Goal: Task Accomplishment & Management: Manage account settings

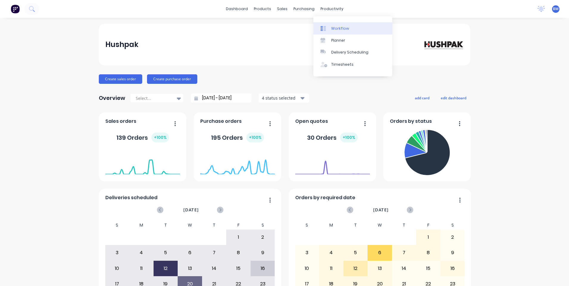
click at [323, 28] on icon at bounding box center [322, 28] width 5 height 5
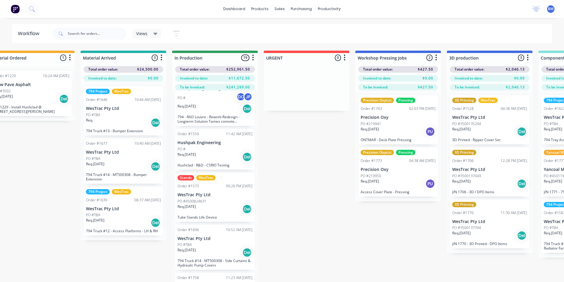
scroll to position [268, 0]
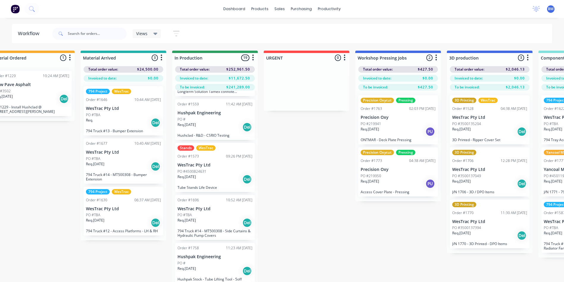
click at [218, 185] on p "Tube Stands Life Device" at bounding box center [215, 187] width 75 height 4
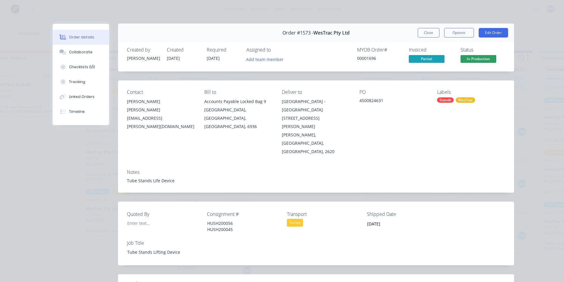
scroll to position [0, 0]
click at [422, 35] on button "Close" at bounding box center [429, 33] width 22 height 10
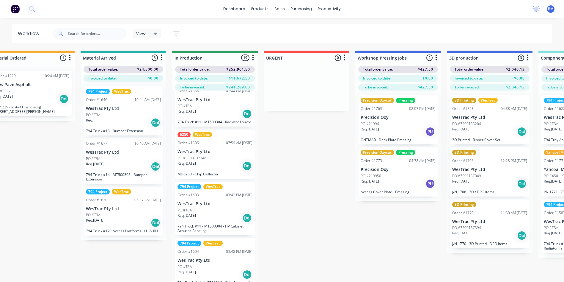
scroll to position [654, 0]
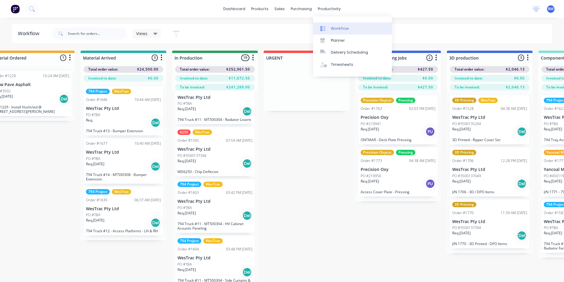
click at [337, 23] on link "Workflow" at bounding box center [352, 28] width 79 height 12
click at [334, 39] on div "Planner" at bounding box center [338, 40] width 14 height 5
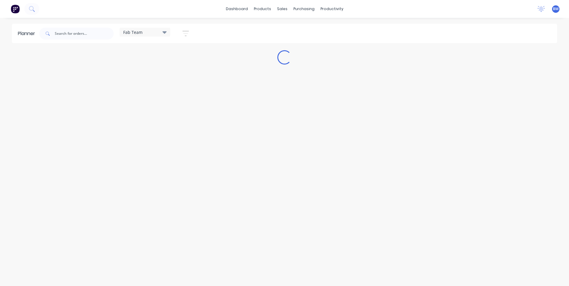
type input "1599"
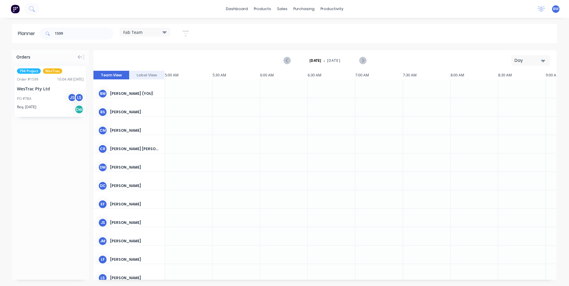
scroll to position [0, 286]
drag, startPoint x: 71, startPoint y: 34, endPoint x: 44, endPoint y: 28, distance: 27.6
click at [46, 28] on div "1599" at bounding box center [76, 34] width 74 height 12
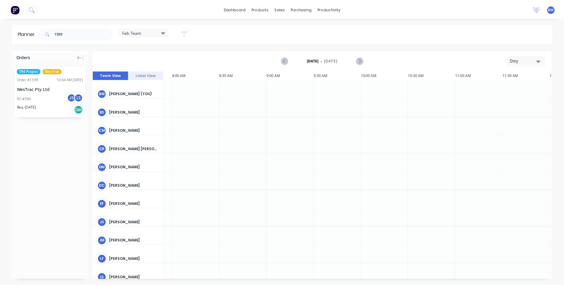
scroll to position [0, 272]
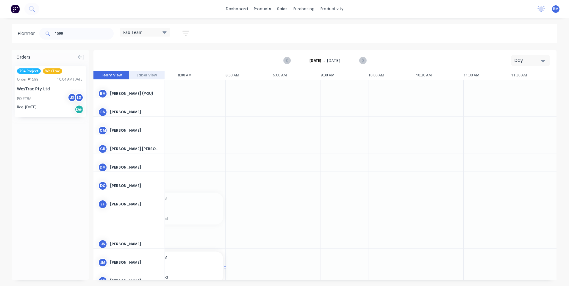
drag, startPoint x: 186, startPoint y: 214, endPoint x: 192, endPoint y: 258, distance: 44.9
drag, startPoint x: 192, startPoint y: 238, endPoint x: 190, endPoint y: 225, distance: 13.8
click at [216, 230] on span "Order # 1599" at bounding box center [177, 227] width 83 height 4
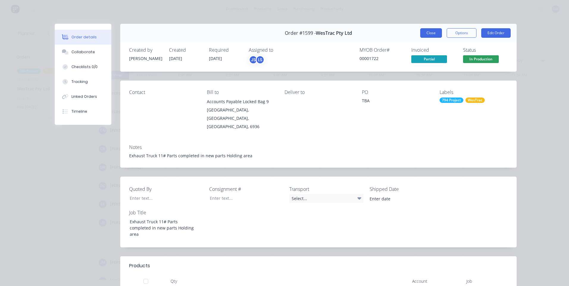
click at [424, 33] on button "Close" at bounding box center [431, 33] width 22 height 10
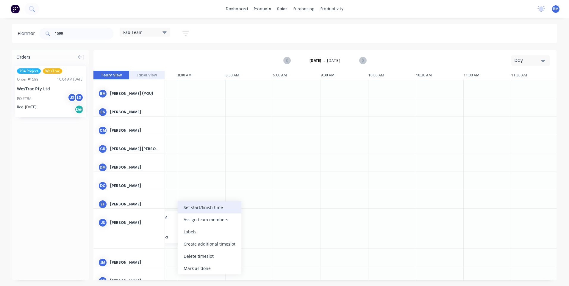
click at [214, 211] on div "Set start/finish time" at bounding box center [210, 207] width 64 height 12
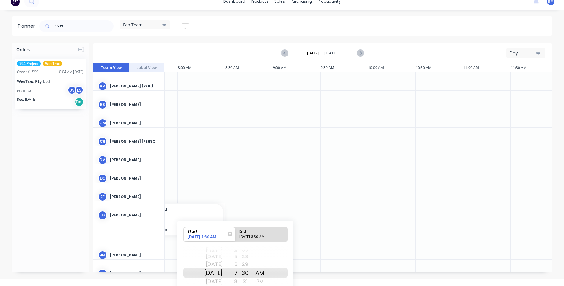
scroll to position [43, 0]
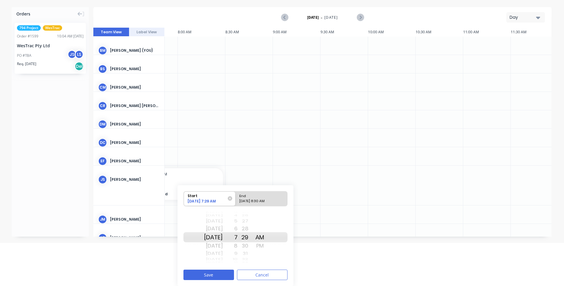
click at [238, 237] on div "7" at bounding box center [230, 237] width 15 height 10
click at [252, 238] on div "30" at bounding box center [245, 237] width 15 height 10
click at [258, 200] on div "[DATE] 8:30 AM" at bounding box center [258, 202] width 43 height 7
click at [236, 200] on input "End [DATE] 8:30 AM" at bounding box center [236, 199] width 0 height 15
radio input "true"
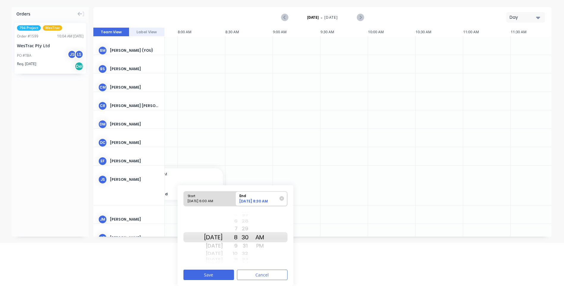
click at [246, 245] on div "31" at bounding box center [245, 246] width 15 height 10
click at [252, 229] on div "30" at bounding box center [245, 229] width 15 height 10
click at [238, 245] on div "9" at bounding box center [230, 246] width 15 height 10
click at [214, 274] on button "Save" at bounding box center [208, 275] width 51 height 10
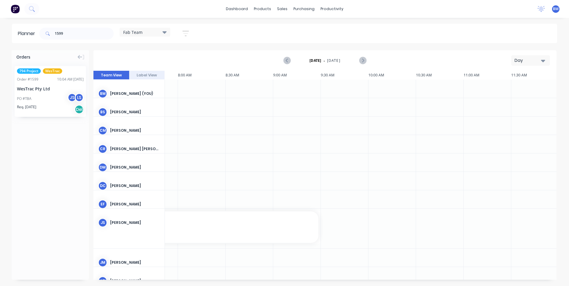
scroll to position [0, 197]
drag, startPoint x: 174, startPoint y: 283, endPoint x: 162, endPoint y: 277, distance: 12.6
click at [149, 285] on div "Orders 794 Project WesTrac Order # 1599 10:04 AM [DATE] WesTrac Pty Ltd PO #TBA…" at bounding box center [284, 168] width 569 height 236
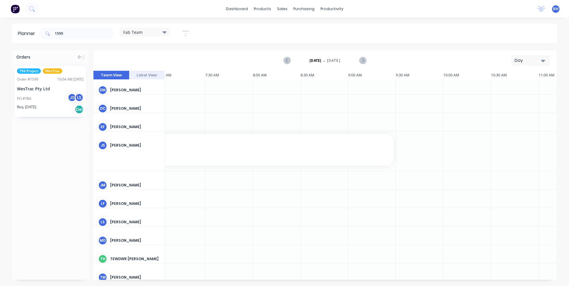
scroll to position [86, 197]
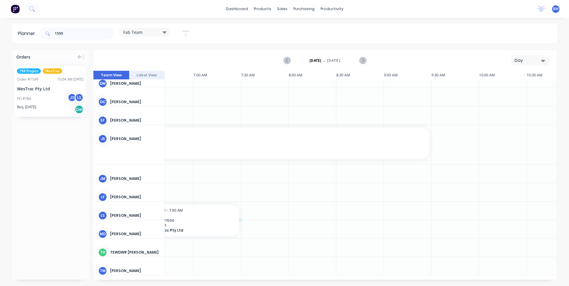
drag, startPoint x: 40, startPoint y: 91, endPoint x: 171, endPoint y: 211, distance: 178.1
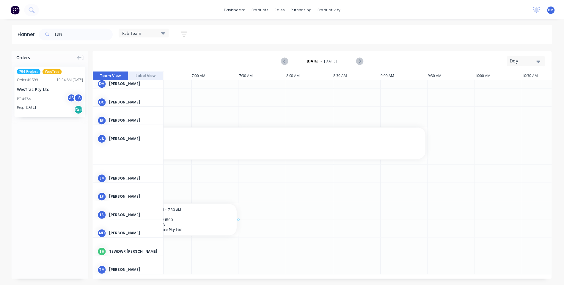
scroll to position [82, 157]
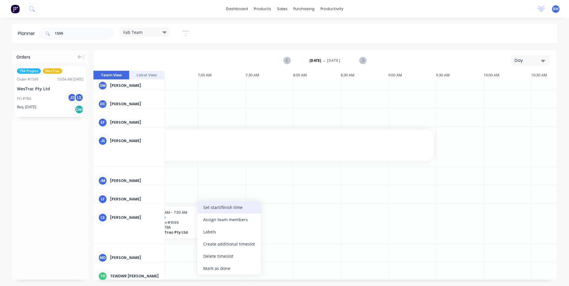
click at [219, 210] on div "Set start/finish time" at bounding box center [229, 207] width 64 height 12
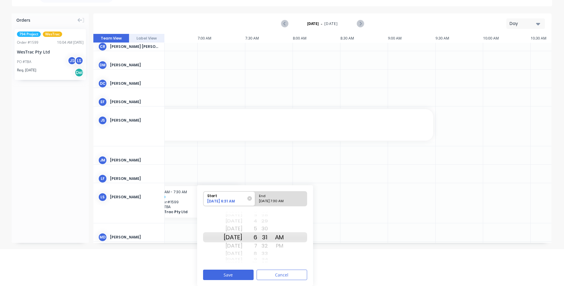
scroll to position [77, 157]
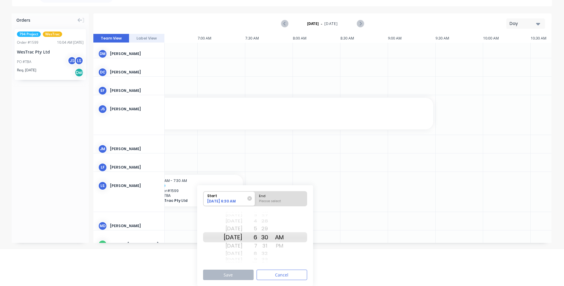
click at [226, 205] on div "[DATE] 6:30 AM" at bounding box center [226, 202] width 43 height 7
click at [204, 205] on input "Start [DATE] 6:30 AM" at bounding box center [203, 199] width 0 height 15
click at [257, 239] on div "5" at bounding box center [249, 237] width 15 height 10
click at [272, 236] on div "30" at bounding box center [264, 237] width 15 height 10
click at [272, 236] on div "00" at bounding box center [264, 237] width 15 height 10
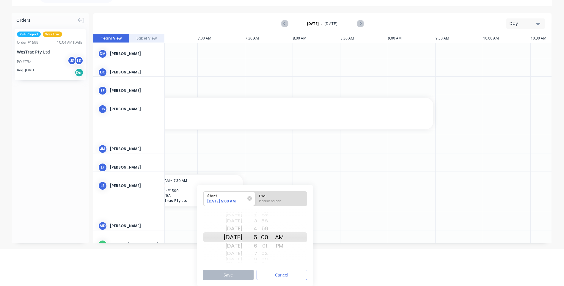
click at [268, 197] on div "End" at bounding box center [281, 195] width 48 height 7
click at [255, 197] on input "End Please select" at bounding box center [255, 199] width 0 height 15
radio input "true"
click at [257, 237] on div "5" at bounding box center [249, 237] width 15 height 10
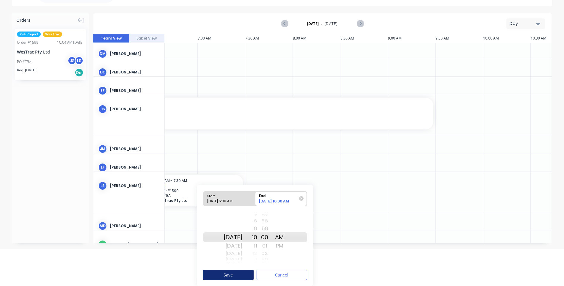
click at [233, 277] on button "Save" at bounding box center [228, 275] width 51 height 10
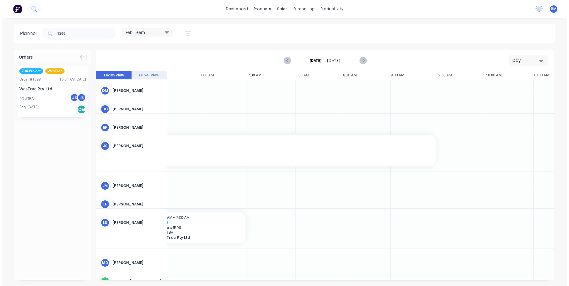
scroll to position [0, 0]
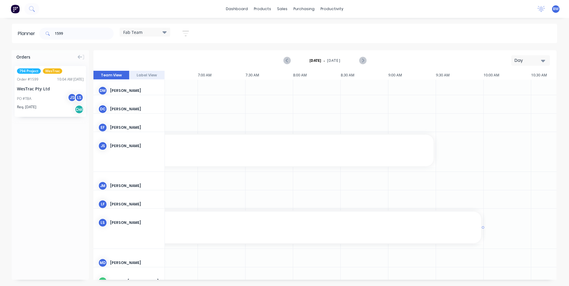
drag, startPoint x: 481, startPoint y: 227, endPoint x: 457, endPoint y: 233, distance: 24.7
click at [75, 35] on input "1599" at bounding box center [84, 34] width 59 height 12
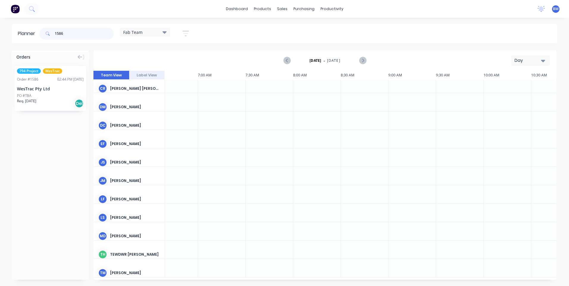
type input "1586"
click at [52, 102] on div "Req. [DATE] Del" at bounding box center [50, 103] width 67 height 10
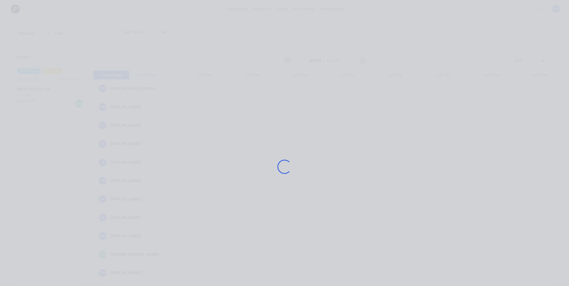
click at [52, 102] on div "Loading..." at bounding box center [284, 167] width 476 height 286
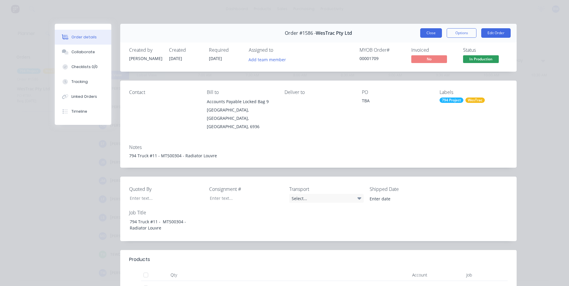
click at [420, 32] on button "Close" at bounding box center [431, 33] width 22 height 10
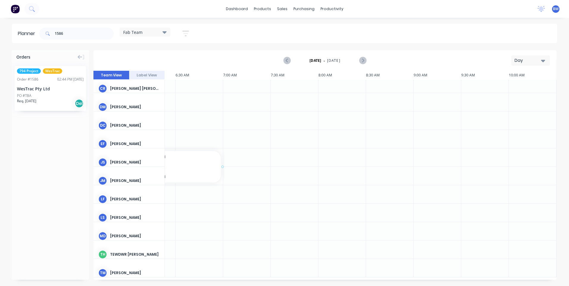
scroll to position [60, 129]
drag, startPoint x: 44, startPoint y: 100, endPoint x: 185, endPoint y: 174, distance: 159.5
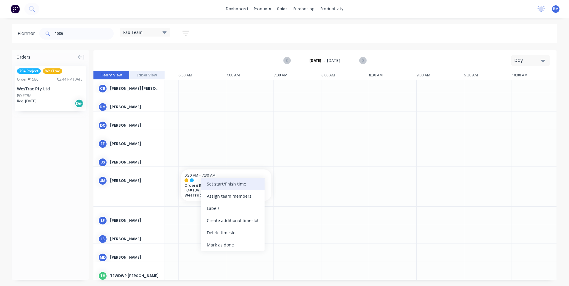
click at [232, 185] on div "Set start/finish time" at bounding box center [233, 184] width 64 height 12
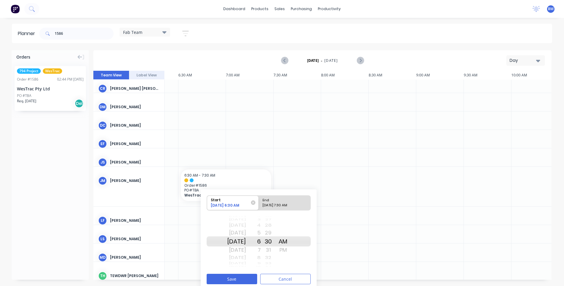
click at [270, 242] on div "30" at bounding box center [268, 241] width 15 height 10
click at [261, 243] on div "6" at bounding box center [253, 241] width 15 height 10
click at [273, 242] on div "29" at bounding box center [268, 241] width 15 height 10
click at [284, 203] on div "End" at bounding box center [282, 199] width 43 height 7
click at [259, 203] on input "End [DATE] 7:30 AM" at bounding box center [259, 203] width 0 height 15
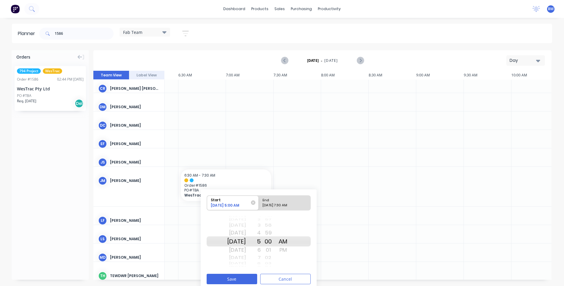
radio input "true"
click at [290, 250] on div "PM" at bounding box center [283, 250] width 15 height 10
click at [276, 243] on div "29" at bounding box center [268, 241] width 15 height 10
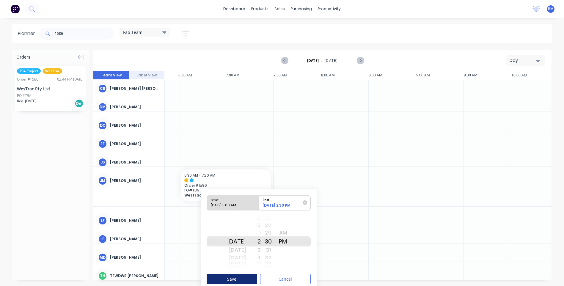
click at [236, 277] on button "Save" at bounding box center [232, 279] width 51 height 10
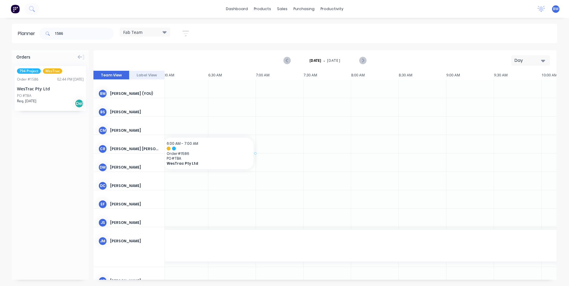
scroll to position [0, 92]
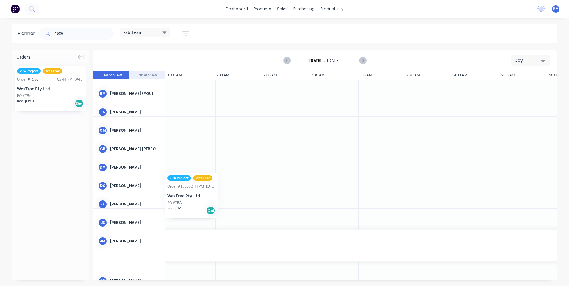
drag, startPoint x: 31, startPoint y: 83, endPoint x: 165, endPoint y: 169, distance: 159.0
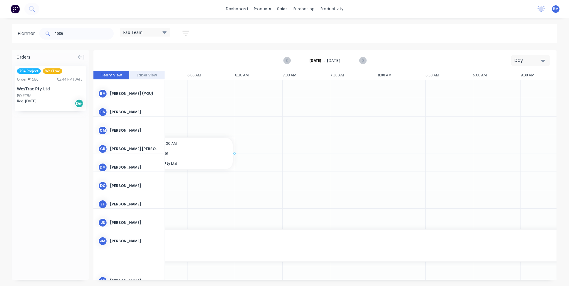
scroll to position [0, 61]
drag, startPoint x: 61, startPoint y: 90, endPoint x: 177, endPoint y: 157, distance: 133.2
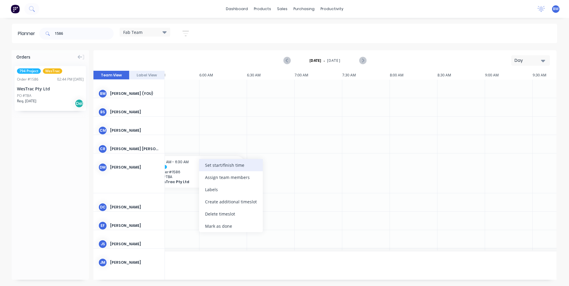
click at [211, 165] on div "Set start/finish time" at bounding box center [231, 165] width 64 height 12
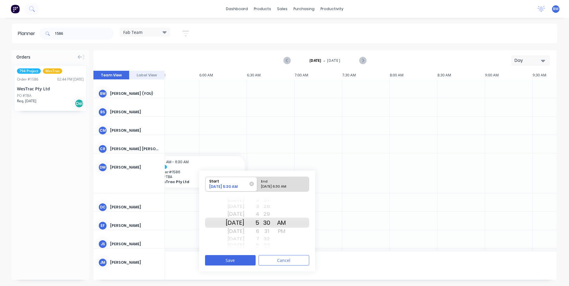
click at [259, 232] on div "6" at bounding box center [251, 232] width 15 height 10
click at [272, 222] on div "30" at bounding box center [266, 223] width 15 height 10
click at [274, 223] on div "00" at bounding box center [266, 223] width 15 height 10
click at [276, 183] on div "End" at bounding box center [280, 180] width 43 height 7
click at [257, 183] on input "End [DATE] 6:30 AM" at bounding box center [257, 184] width 0 height 15
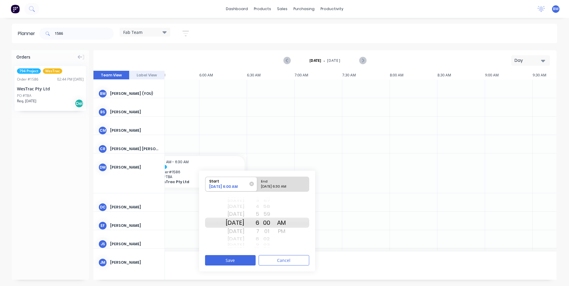
radio input "true"
click at [259, 223] on div "6" at bounding box center [251, 223] width 15 height 10
click at [289, 230] on div "PM" at bounding box center [281, 232] width 15 height 10
click at [274, 221] on div "31" at bounding box center [266, 223] width 15 height 10
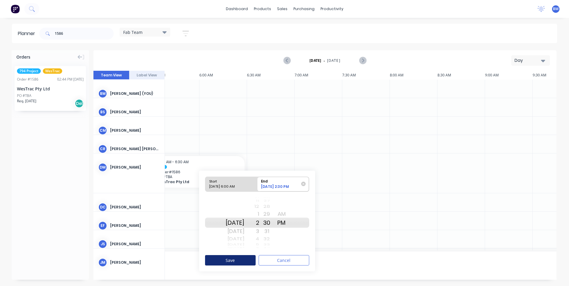
click at [243, 256] on button "Save" at bounding box center [230, 260] width 51 height 10
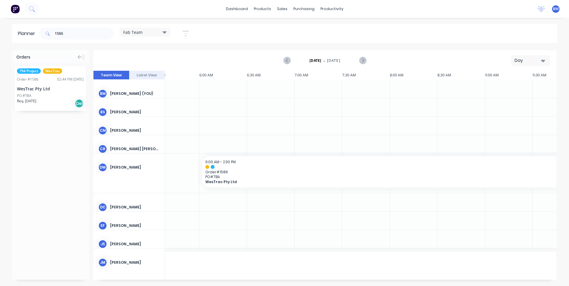
click at [189, 146] on div at bounding box center [176, 144] width 48 height 18
drag, startPoint x: 61, startPoint y: 29, endPoint x: 65, endPoint y: 35, distance: 7.2
click at [63, 34] on input "1586" at bounding box center [84, 34] width 59 height 12
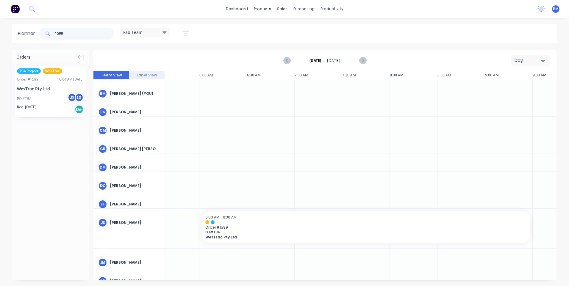
type input "1599"
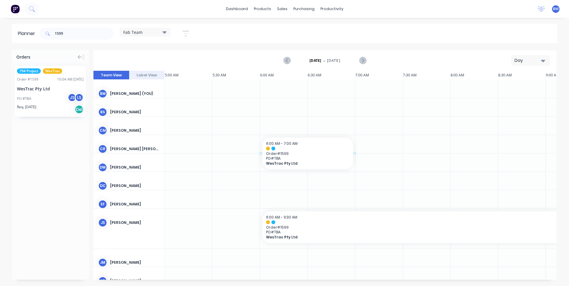
drag, startPoint x: 48, startPoint y: 99, endPoint x: 269, endPoint y: 152, distance: 226.5
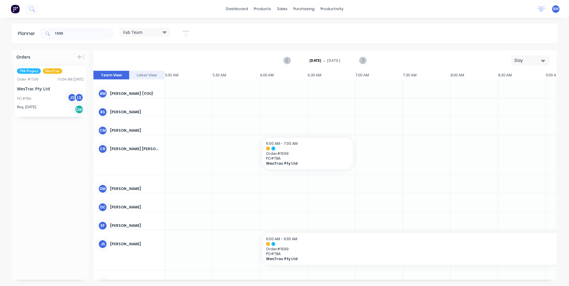
click at [306, 130] on div at bounding box center [284, 126] width 48 height 18
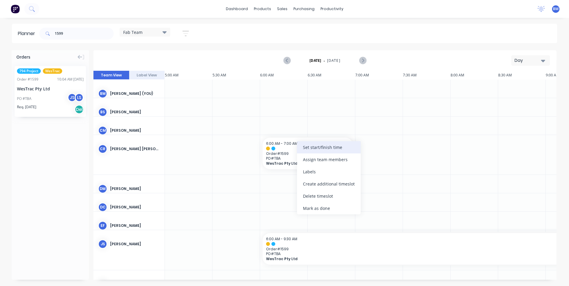
click at [303, 146] on div "Set start/finish time" at bounding box center [329, 147] width 64 height 12
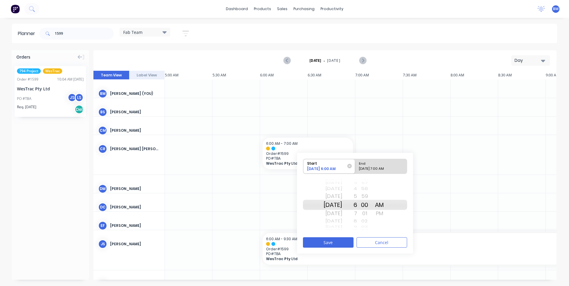
click at [364, 169] on div "[DATE] 7:00 AM" at bounding box center [378, 169] width 43 height 7
click at [355, 169] on input "End [DATE] 7:00 AM" at bounding box center [355, 166] width 0 height 15
radio input "true"
click at [385, 213] on div "PM" at bounding box center [379, 214] width 15 height 10
click at [387, 197] on div "AM" at bounding box center [379, 197] width 15 height 10
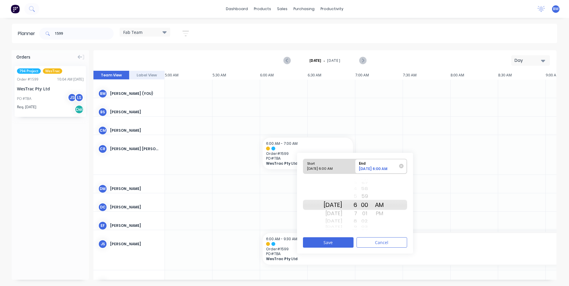
click at [383, 212] on div "PM" at bounding box center [379, 214] width 15 height 10
click at [334, 239] on button "Save" at bounding box center [328, 242] width 51 height 10
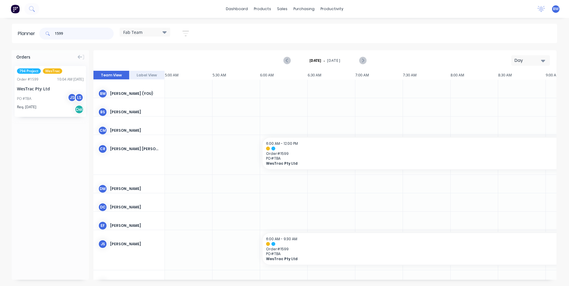
drag, startPoint x: 68, startPoint y: 33, endPoint x: 5, endPoint y: 33, distance: 63.3
click at [10, 33] on div "Planner 1599 Fab Team Save new view None edit Fab Team (Default) edit Show/Hide…" at bounding box center [284, 33] width 569 height 19
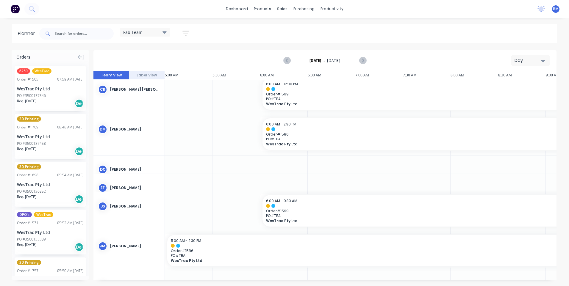
scroll to position [89, 0]
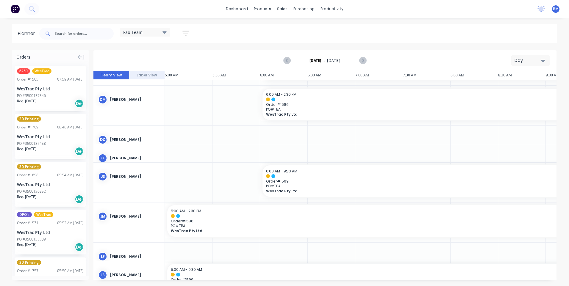
click at [184, 138] on div at bounding box center [189, 135] width 48 height 18
click at [65, 30] on input "text" at bounding box center [84, 34] width 59 height 12
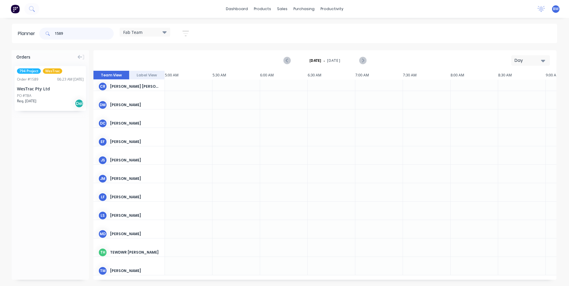
scroll to position [60, 0]
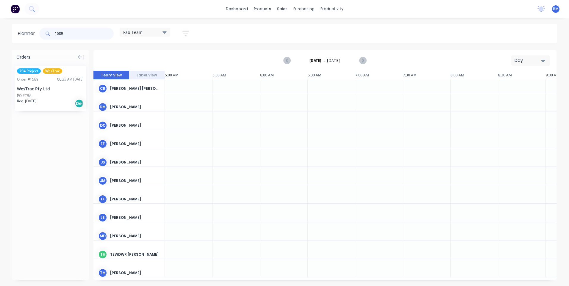
type input "1589"
drag, startPoint x: 40, startPoint y: 96, endPoint x: 269, endPoint y: 119, distance: 229.9
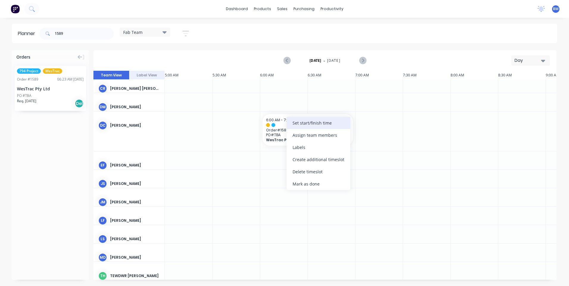
click at [299, 126] on div "Set start/finish time" at bounding box center [318, 123] width 64 height 12
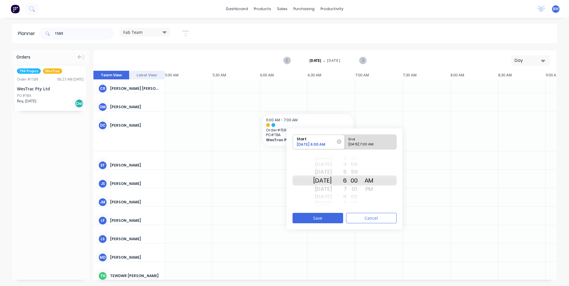
click at [384, 140] on div "End" at bounding box center [367, 138] width 43 height 7
click at [345, 140] on input "End [DATE] 7:00 AM" at bounding box center [344, 142] width 0 height 15
radio input "true"
click at [376, 189] on div "PM" at bounding box center [368, 189] width 15 height 10
click at [346, 193] on div "9" at bounding box center [339, 197] width 15 height 8
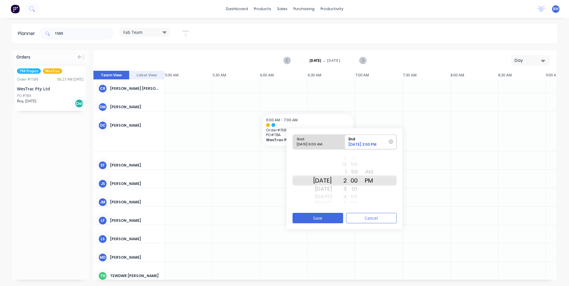
click at [361, 184] on div "00" at bounding box center [353, 180] width 15 height 10
click at [322, 218] on button "Save" at bounding box center [317, 218] width 51 height 10
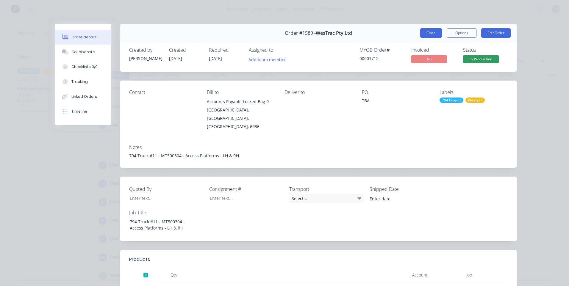
click at [429, 36] on button "Close" at bounding box center [431, 33] width 22 height 10
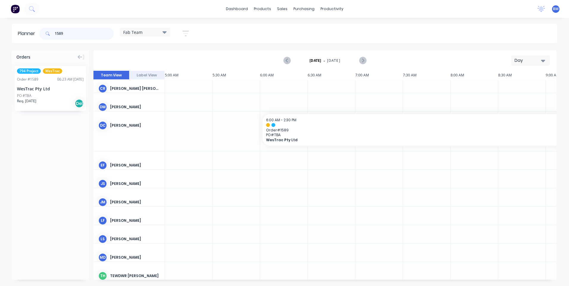
drag, startPoint x: 86, startPoint y: 35, endPoint x: 48, endPoint y: 37, distance: 37.5
click at [45, 38] on div "1589" at bounding box center [76, 34] width 74 height 12
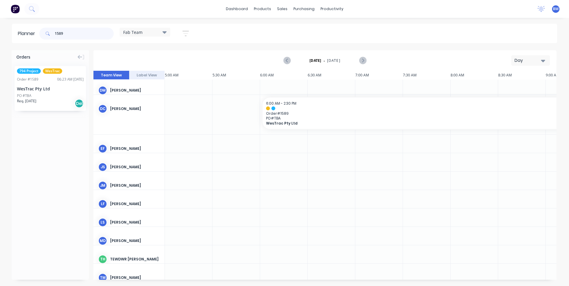
scroll to position [86, 0]
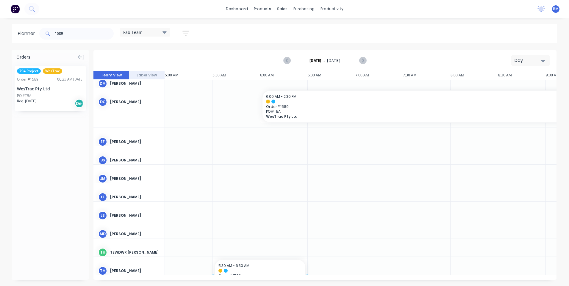
drag, startPoint x: 41, startPoint y: 102, endPoint x: 242, endPoint y: 255, distance: 252.7
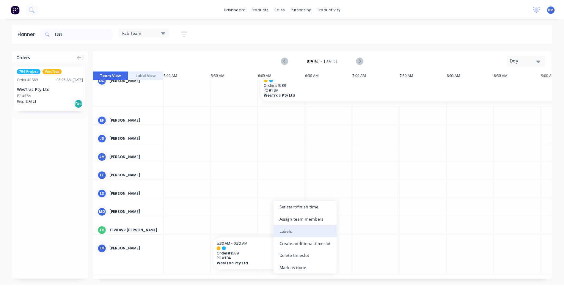
scroll to position [103, 0]
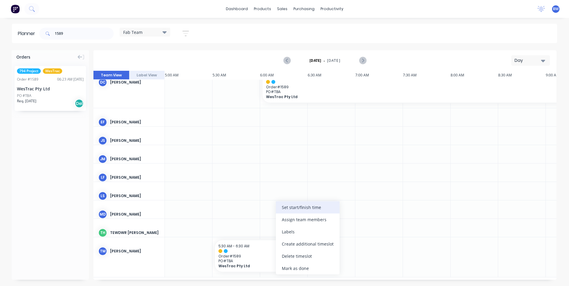
click at [300, 205] on div "Set start/finish time" at bounding box center [308, 207] width 64 height 12
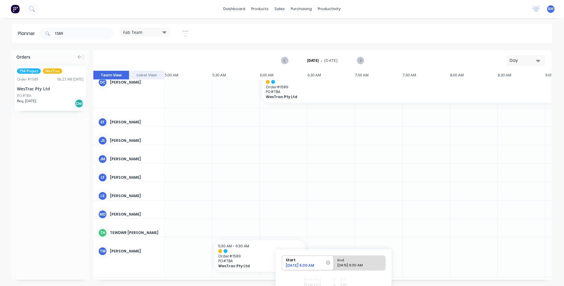
click at [352, 272] on div "Start [DATE] 5:30 AM End [DATE] 6:30 AM" at bounding box center [334, 264] width 104 height 18
click at [357, 263] on div "[DATE] 6:30 AM" at bounding box center [356, 266] width 43 height 7
click at [334, 263] on input "End [DATE] 6:30 AM" at bounding box center [334, 263] width 0 height 15
radio input "true"
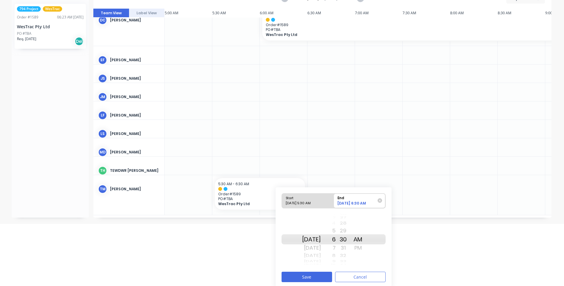
scroll to position [64, 0]
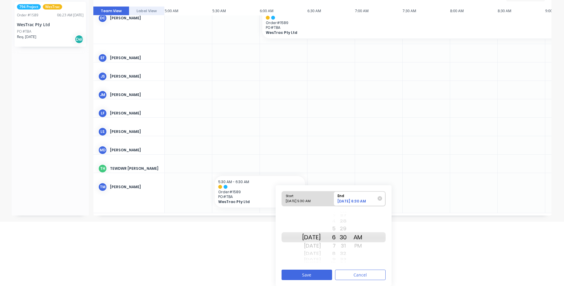
click at [336, 235] on div "6" at bounding box center [328, 237] width 15 height 10
click at [364, 244] on div "PM" at bounding box center [358, 246] width 15 height 10
click at [321, 272] on button "Save" at bounding box center [307, 275] width 51 height 10
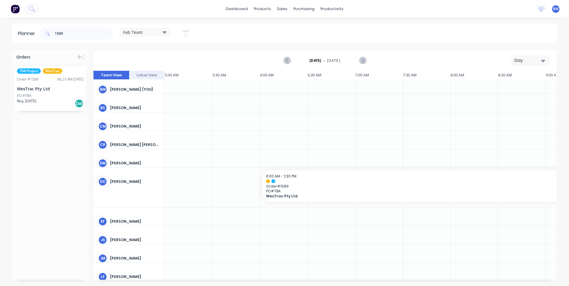
scroll to position [0, 0]
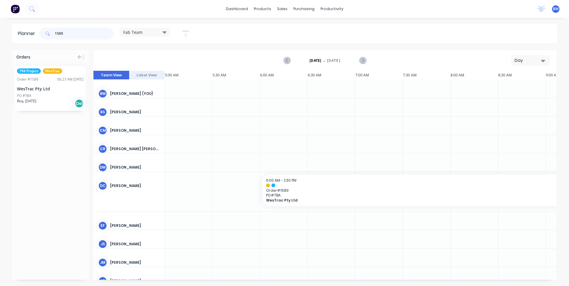
drag, startPoint x: 75, startPoint y: 36, endPoint x: -22, endPoint y: 34, distance: 97.0
click at [0, 34] on html "dashboard products sales purchasing productivity dashboard products Product Cat…" at bounding box center [284, 143] width 569 height 286
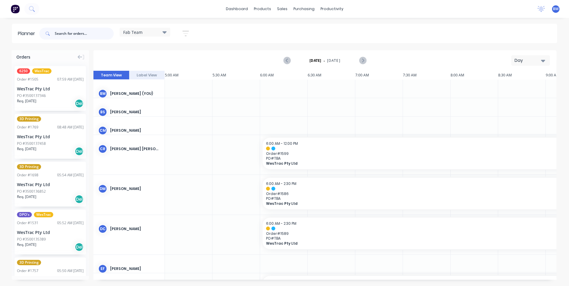
click at [72, 36] on input "text" at bounding box center [84, 34] width 59 height 12
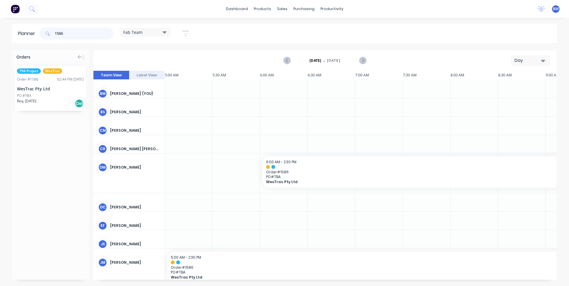
type input "1586"
drag, startPoint x: 48, startPoint y: 100, endPoint x: 174, endPoint y: 127, distance: 129.0
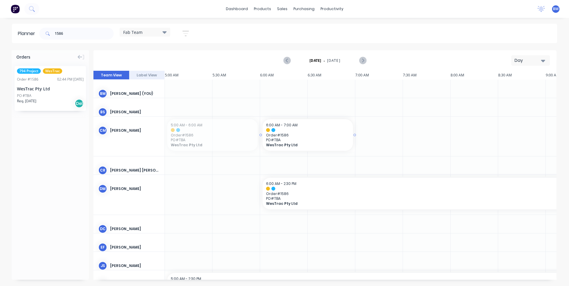
drag, startPoint x: 176, startPoint y: 130, endPoint x: 270, endPoint y: 136, distance: 94.5
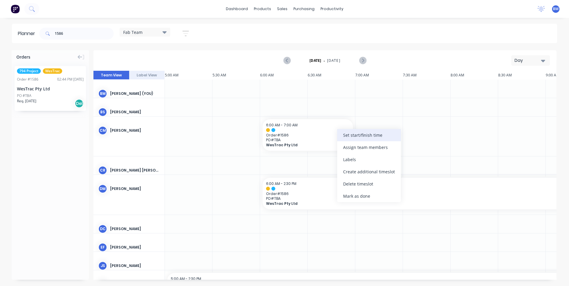
click at [343, 137] on div "Set start/finish time" at bounding box center [369, 135] width 64 height 12
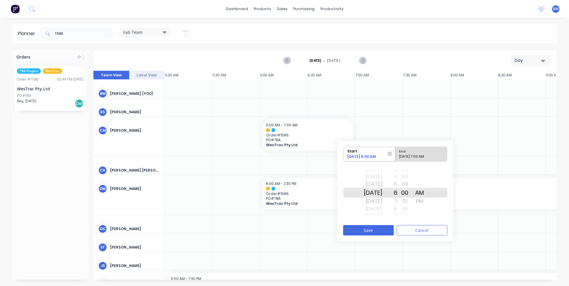
click at [405, 153] on div "End" at bounding box center [418, 150] width 43 height 7
click at [395, 153] on input "End [DATE] 7:00 AM" at bounding box center [395, 154] width 0 height 15
radio input "true"
click at [423, 198] on div "PM" at bounding box center [419, 202] width 15 height 10
click at [412, 192] on div "02" at bounding box center [404, 193] width 15 height 10
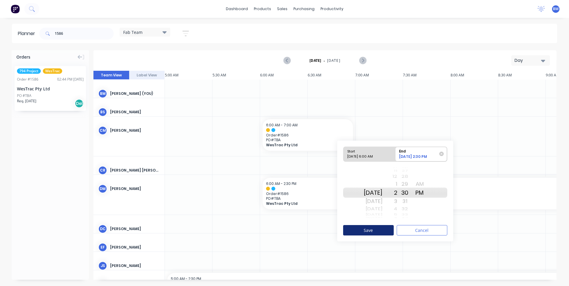
click at [379, 231] on button "Save" at bounding box center [368, 230] width 51 height 10
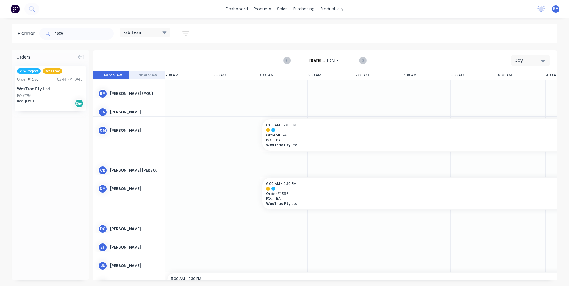
scroll to position [111, 0]
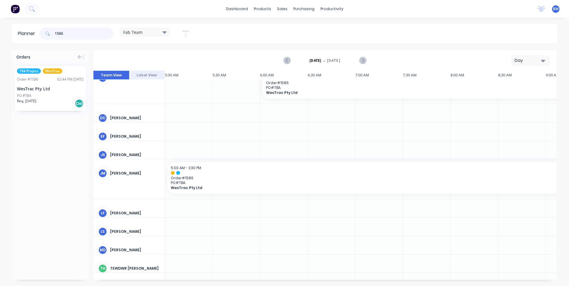
drag, startPoint x: 62, startPoint y: 35, endPoint x: 18, endPoint y: 35, distance: 44.0
click at [28, 37] on header "Planner 1586 Fab Team Save new view None edit Fab Team (Default) edit Show/Hide…" at bounding box center [284, 33] width 545 height 19
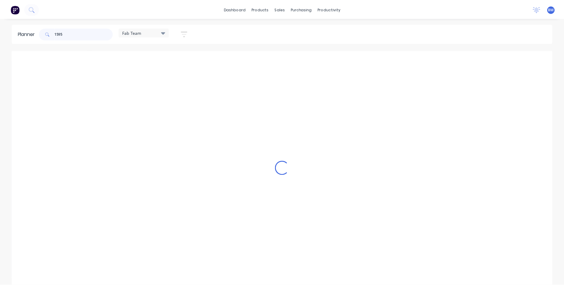
scroll to position [60, 0]
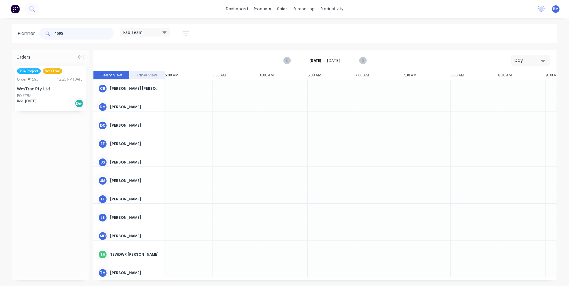
type input "1595"
drag, startPoint x: 41, startPoint y: 105, endPoint x: 193, endPoint y: 249, distance: 209.1
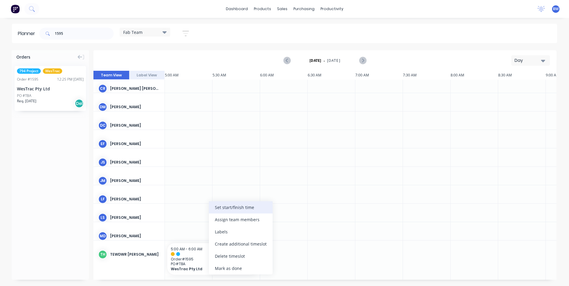
click at [234, 209] on div "Set start/finish time" at bounding box center [241, 207] width 64 height 12
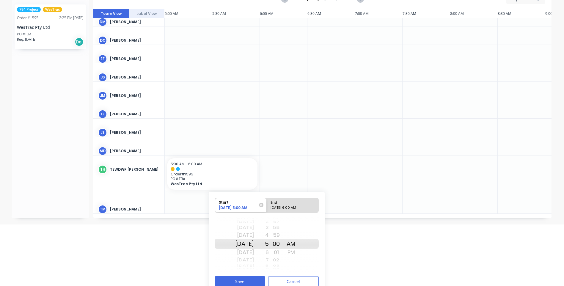
scroll to position [68, 0]
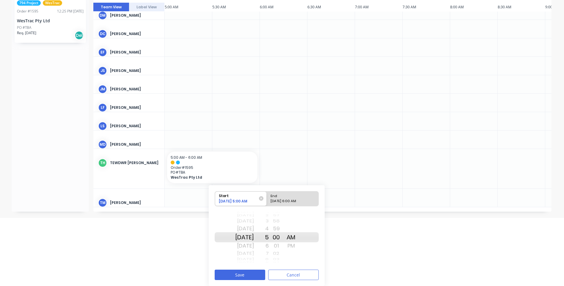
click at [284, 240] on div "00" at bounding box center [276, 237] width 15 height 10
click at [294, 200] on div "[DATE] 6:00 AM" at bounding box center [290, 202] width 43 height 7
click at [267, 200] on input "End [DATE] 6:00 AM" at bounding box center [267, 199] width 0 height 15
radio input "true"
click at [269, 240] on div "6" at bounding box center [261, 237] width 15 height 10
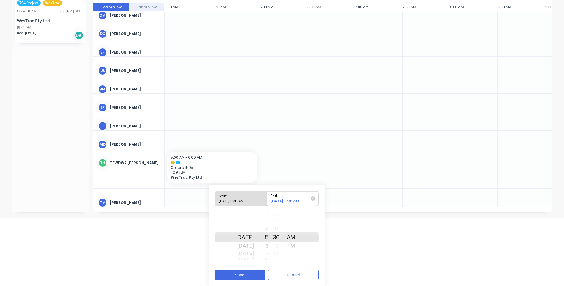
click at [298, 245] on div "PM" at bounding box center [291, 246] width 15 height 10
click at [241, 273] on button "Save" at bounding box center [240, 275] width 51 height 10
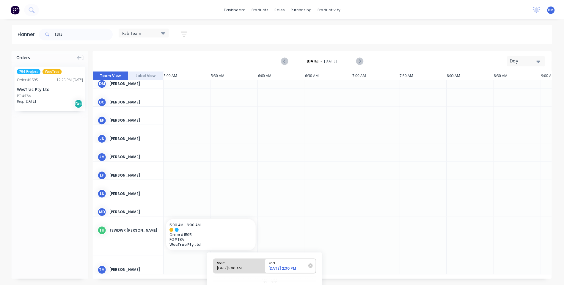
scroll to position [82, 0]
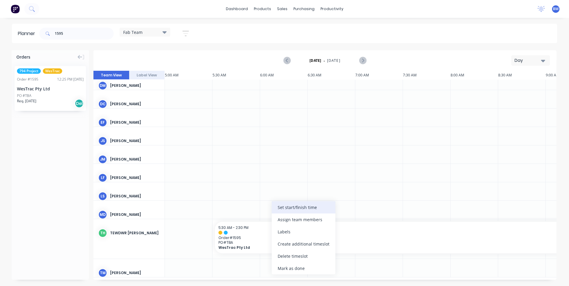
click at [302, 209] on div "Set start/finish time" at bounding box center [304, 207] width 64 height 12
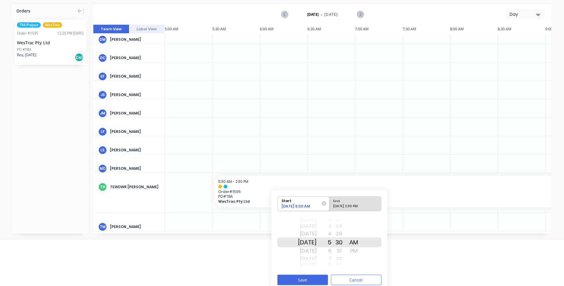
scroll to position [51, 0]
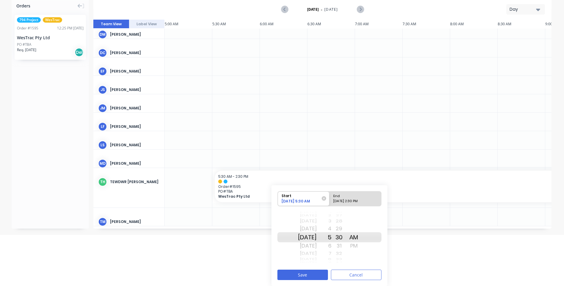
click at [358, 196] on div "End" at bounding box center [352, 195] width 43 height 7
click at [330, 196] on input "End [DATE] 2:30 PM" at bounding box center [330, 199] width 0 height 15
radio input "true"
click at [361, 226] on div "AM" at bounding box center [353, 229] width 15 height 10
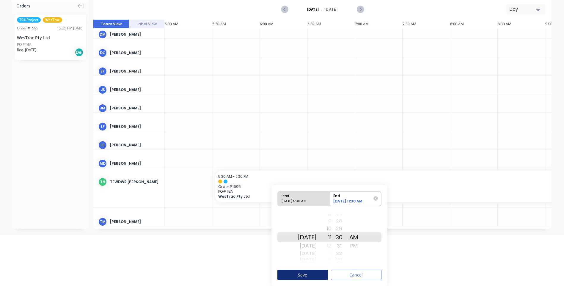
click at [304, 278] on button "Save" at bounding box center [302, 275] width 51 height 10
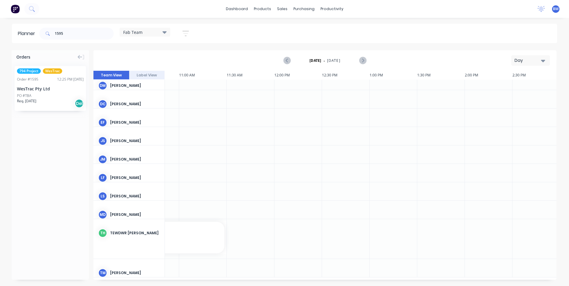
scroll to position [82, 549]
click at [69, 33] on input "1595" at bounding box center [84, 34] width 59 height 12
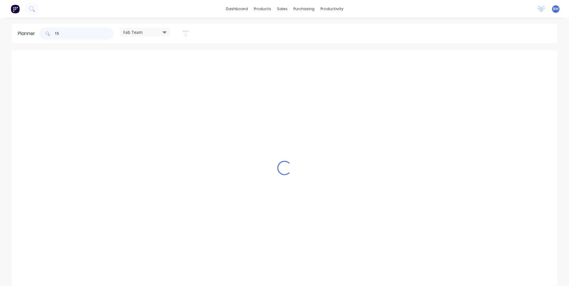
scroll to position [86, 549]
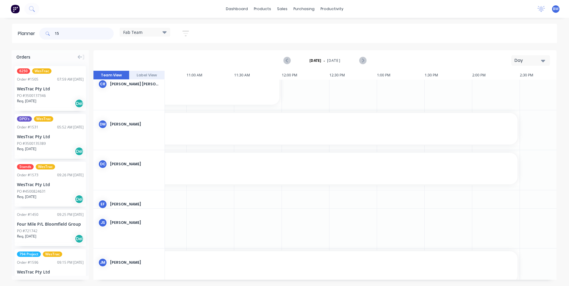
type input "1"
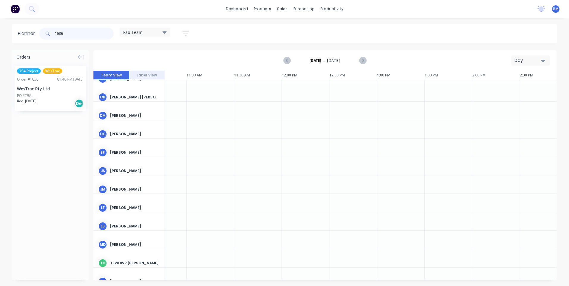
scroll to position [65, 549]
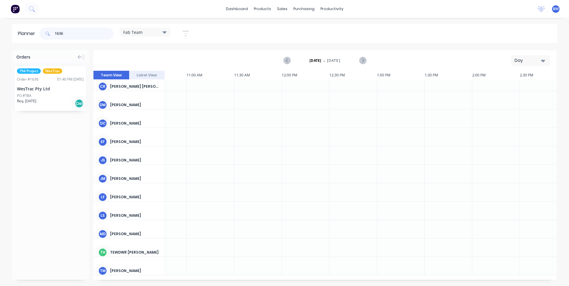
type input "1636"
drag, startPoint x: 49, startPoint y: 88, endPoint x: 266, endPoint y: 249, distance: 270.4
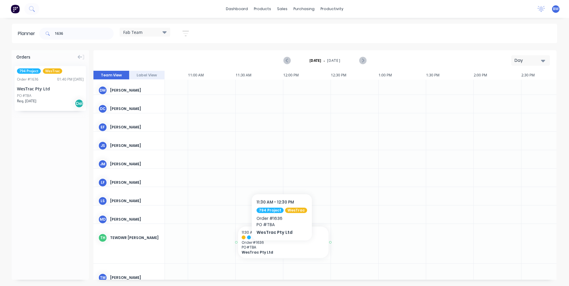
scroll to position [86, 548]
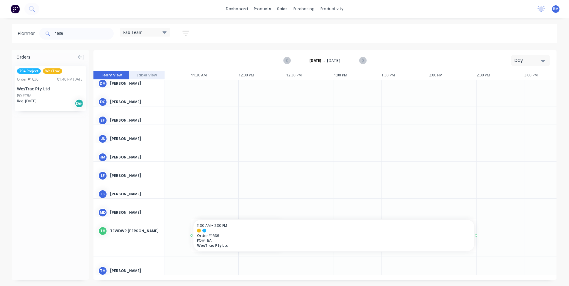
drag, startPoint x: 329, startPoint y: 234, endPoint x: 477, endPoint y: 234, distance: 147.5
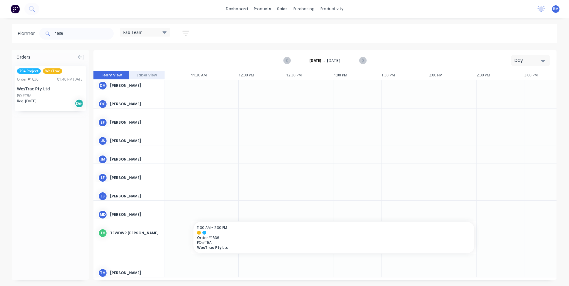
scroll to position [82, 290]
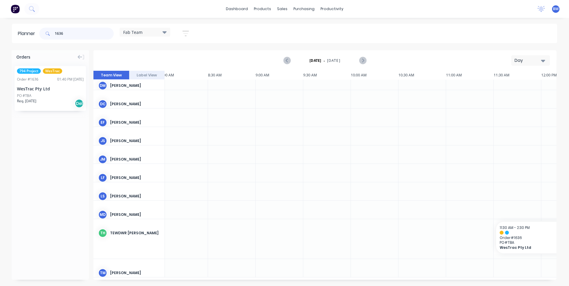
drag, startPoint x: 70, startPoint y: 31, endPoint x: 34, endPoint y: 45, distance: 38.8
click at [35, 44] on div "Planner 1636 Fab Team Save new view None edit Fab Team (Default) edit Show/Hide…" at bounding box center [284, 155] width 569 height 262
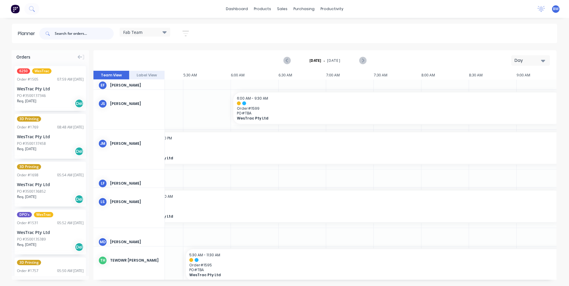
scroll to position [205, 0]
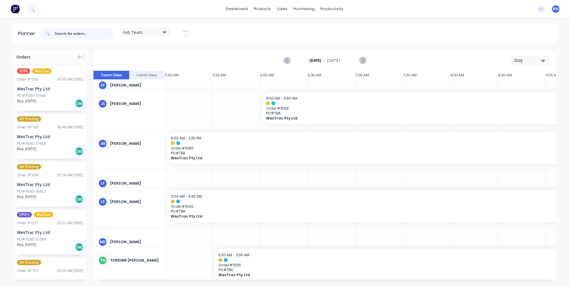
click at [60, 35] on input "text" at bounding box center [84, 34] width 59 height 12
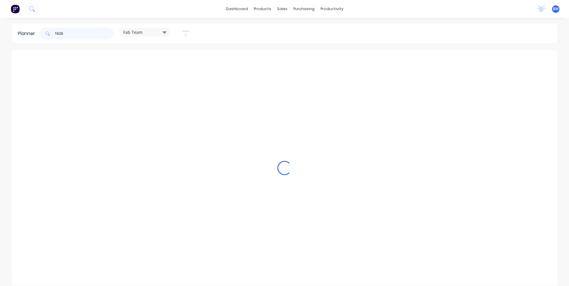
scroll to position [60, 0]
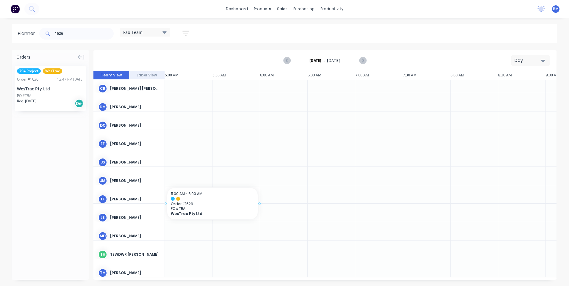
drag, startPoint x: 42, startPoint y: 96, endPoint x: 171, endPoint y: 196, distance: 163.0
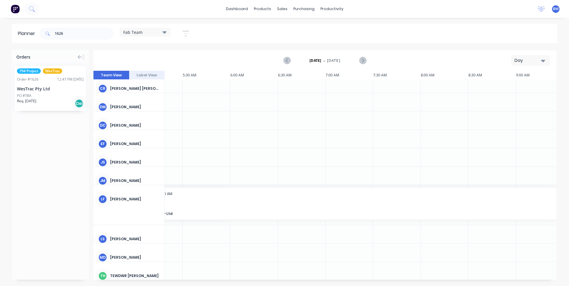
scroll to position [60, 40]
drag, startPoint x: 260, startPoint y: 203, endPoint x: 540, endPoint y: 201, distance: 280.4
drag, startPoint x: 203, startPoint y: 204, endPoint x: 231, endPoint y: 203, distance: 28.0
drag, startPoint x: 72, startPoint y: 35, endPoint x: 29, endPoint y: 38, distance: 43.2
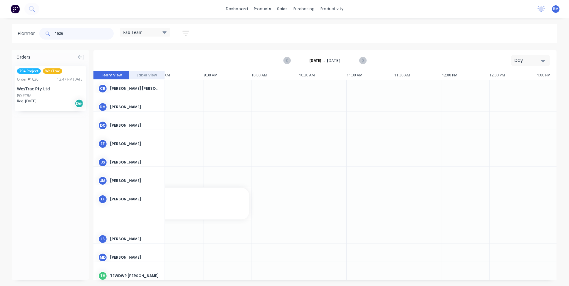
click at [30, 37] on header "Planner 1626 Fab Team Save new view None edit Fab Team (Default) edit Show/Hide…" at bounding box center [284, 33] width 545 height 19
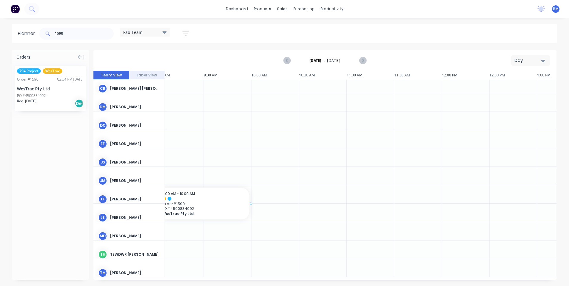
scroll to position [60, 383]
drag, startPoint x: 30, startPoint y: 87, endPoint x: 322, endPoint y: 197, distance: 312.4
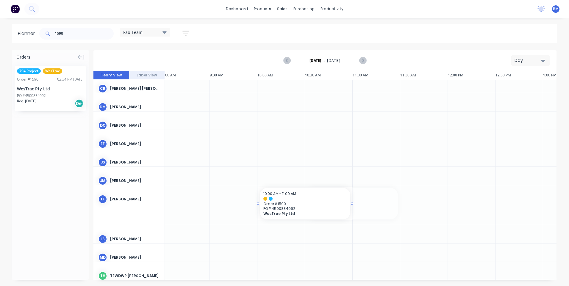
drag, startPoint x: 326, startPoint y: 200, endPoint x: 296, endPoint y: 202, distance: 30.2
drag, startPoint x: 352, startPoint y: 204, endPoint x: 537, endPoint y: 205, distance: 185.6
drag, startPoint x: 62, startPoint y: 32, endPoint x: 47, endPoint y: 34, distance: 15.3
click at [47, 34] on div "1590" at bounding box center [76, 34] width 74 height 12
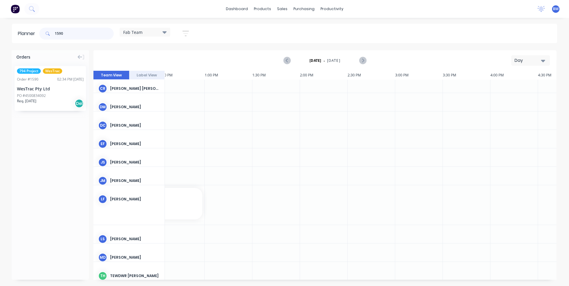
type input "0"
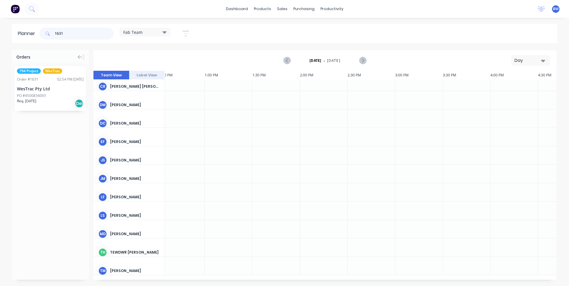
scroll to position [43, 721]
type input "1631"
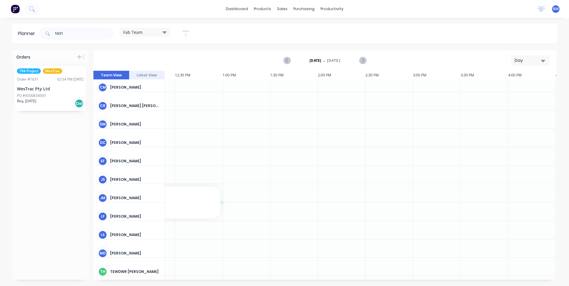
scroll to position [43, 702]
drag, startPoint x: 42, startPoint y: 95, endPoint x: 257, endPoint y: 211, distance: 243.9
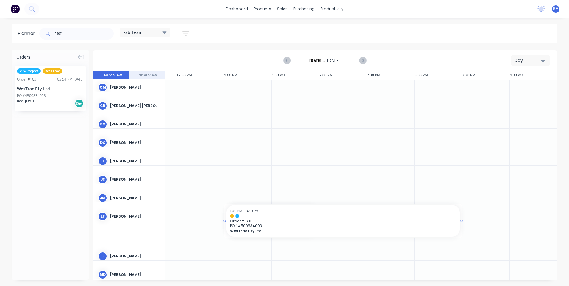
drag, startPoint x: 318, startPoint y: 220, endPoint x: 465, endPoint y: 229, distance: 146.8
drag, startPoint x: 92, startPoint y: 33, endPoint x: 33, endPoint y: 40, distance: 60.2
click at [34, 40] on header "Planner 1631 Fab Team Save new view None edit Fab Team (Default) edit Show/Hide…" at bounding box center [284, 33] width 545 height 19
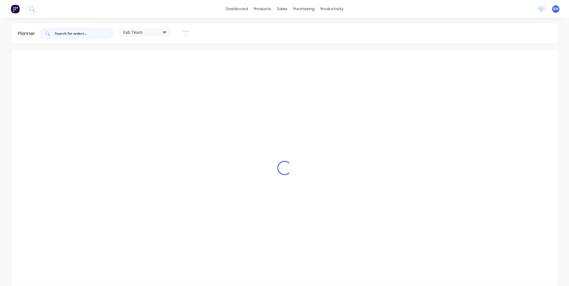
scroll to position [65, 702]
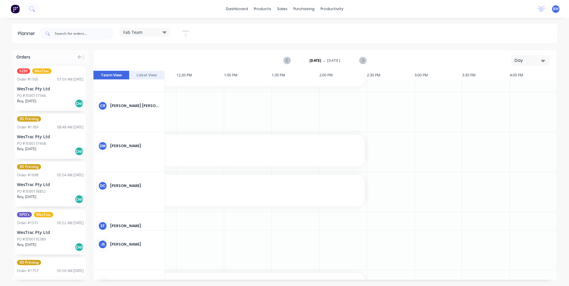
drag, startPoint x: 295, startPoint y: 280, endPoint x: 281, endPoint y: 281, distance: 13.7
click at [281, 281] on div "Orders 6250 WesTrac Order # 1505 07:59 AM [DATE] WesTrac Pty Ltd PO #3500137346…" at bounding box center [284, 168] width 569 height 236
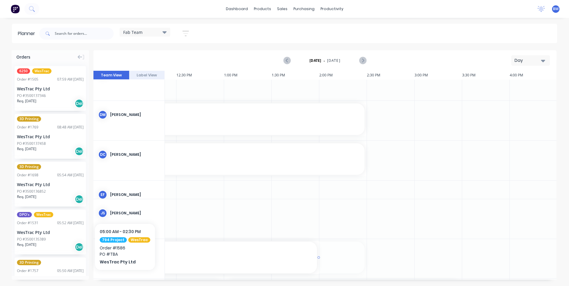
drag, startPoint x: 281, startPoint y: 277, endPoint x: 248, endPoint y: 283, distance: 33.8
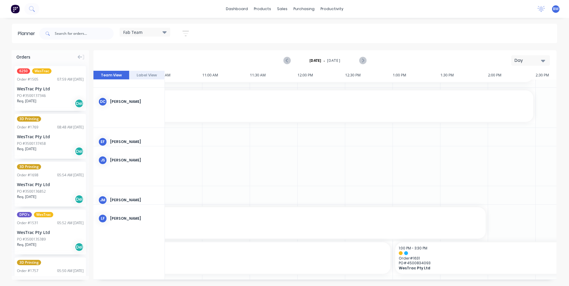
scroll to position [149, 0]
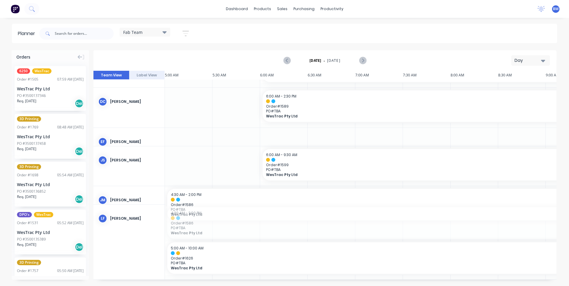
drag, startPoint x: 194, startPoint y: 228, endPoint x: 194, endPoint y: 195, distance: 33.0
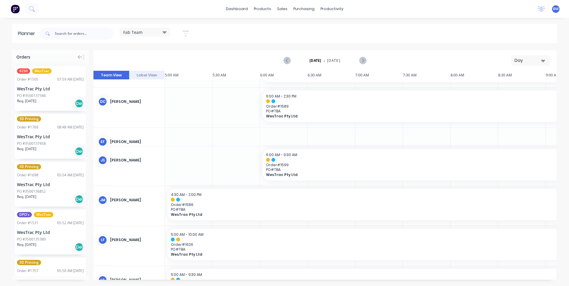
click at [187, 278] on div "Orders 6250 WesTrac Order # 1505 07:59 AM [DATE] WesTrac Pty Ltd PO #3500137346…" at bounding box center [284, 168] width 569 height 236
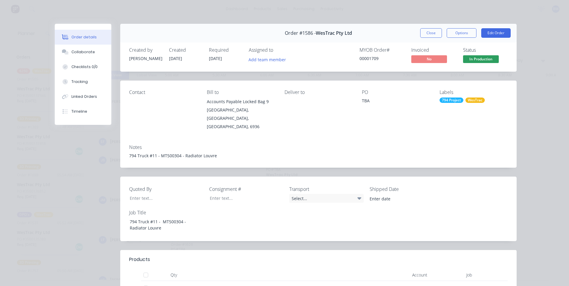
click at [417, 32] on div "Order #1586 - WesTrac Pty Ltd Close Options Edit Order" at bounding box center [318, 33] width 396 height 19
click at [422, 31] on button "Close" at bounding box center [431, 33] width 22 height 10
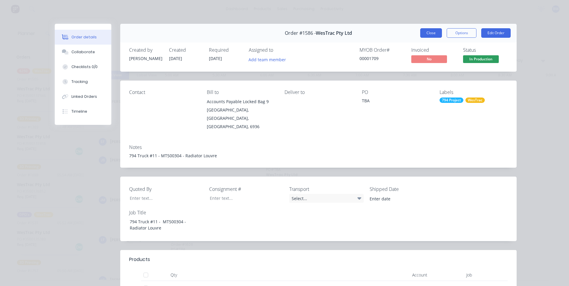
click at [428, 33] on button "Close" at bounding box center [431, 33] width 22 height 10
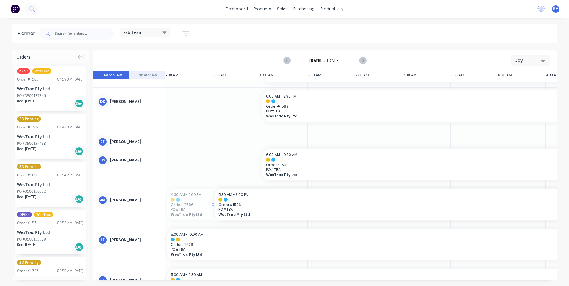
drag, startPoint x: 223, startPoint y: 208, endPoint x: 319, endPoint y: 206, distance: 96.1
drag, startPoint x: 265, startPoint y: 201, endPoint x: 219, endPoint y: 207, distance: 47.1
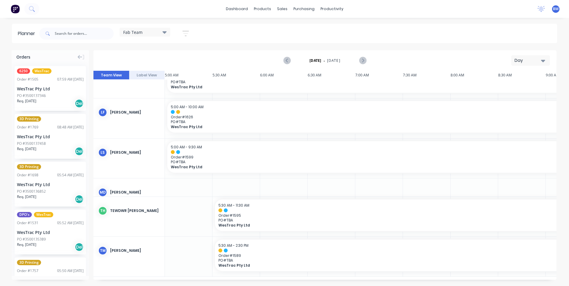
scroll to position [280, 0]
click at [361, 59] on icon "Next page" at bounding box center [362, 60] width 7 height 7
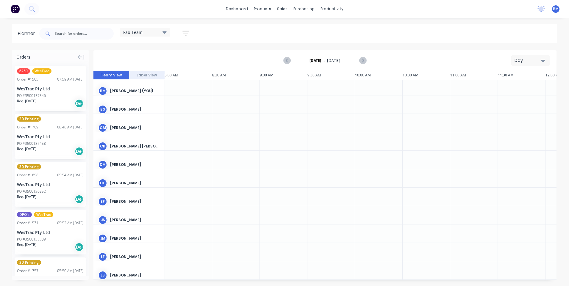
scroll to position [0, 286]
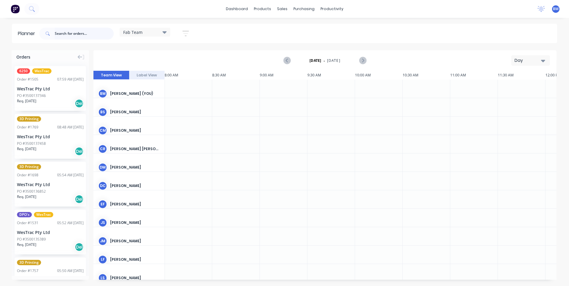
click at [67, 37] on input "text" at bounding box center [84, 34] width 59 height 12
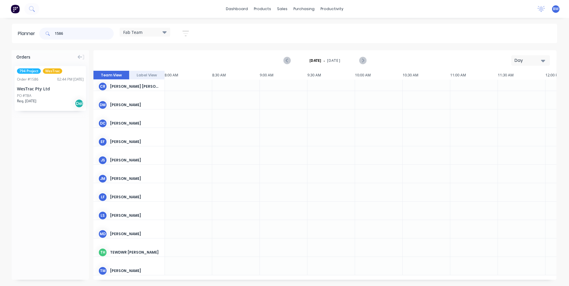
scroll to position [65, 286]
type input "1586"
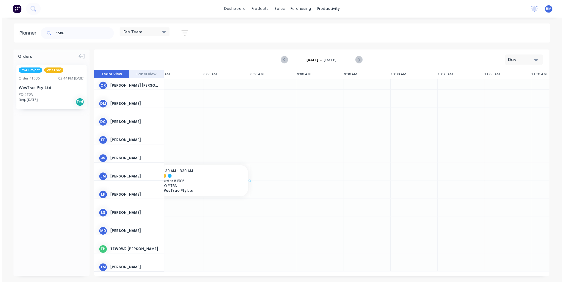
scroll to position [65, 237]
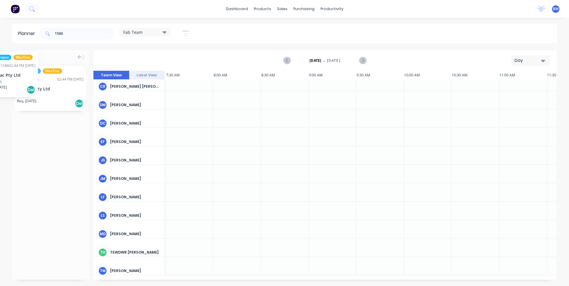
drag, startPoint x: 44, startPoint y: 92, endPoint x: 22, endPoint y: 57, distance: 41.2
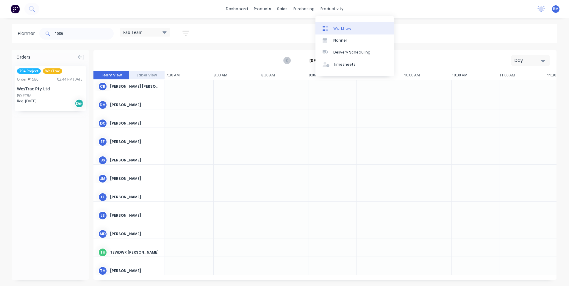
click at [330, 28] on div at bounding box center [326, 28] width 9 height 5
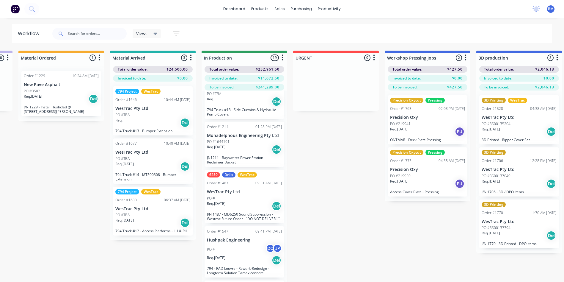
scroll to position [89, 0]
